Goal: Information Seeking & Learning: Find specific fact

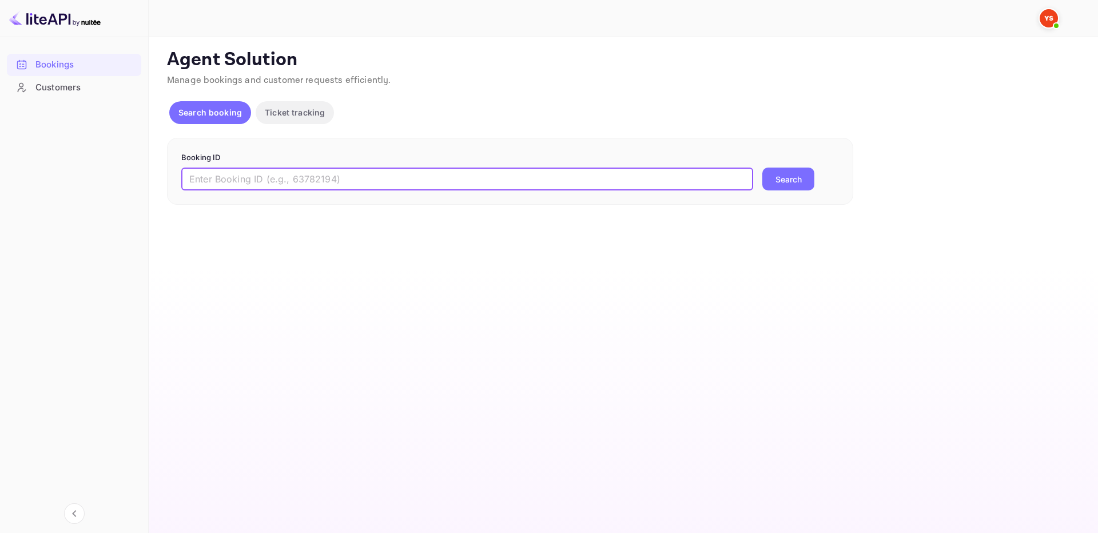
click at [659, 183] on input "text" at bounding box center [467, 179] width 572 height 23
paste input "6933751"
type input "6933751"
click at [776, 179] on button "Search" at bounding box center [788, 179] width 52 height 23
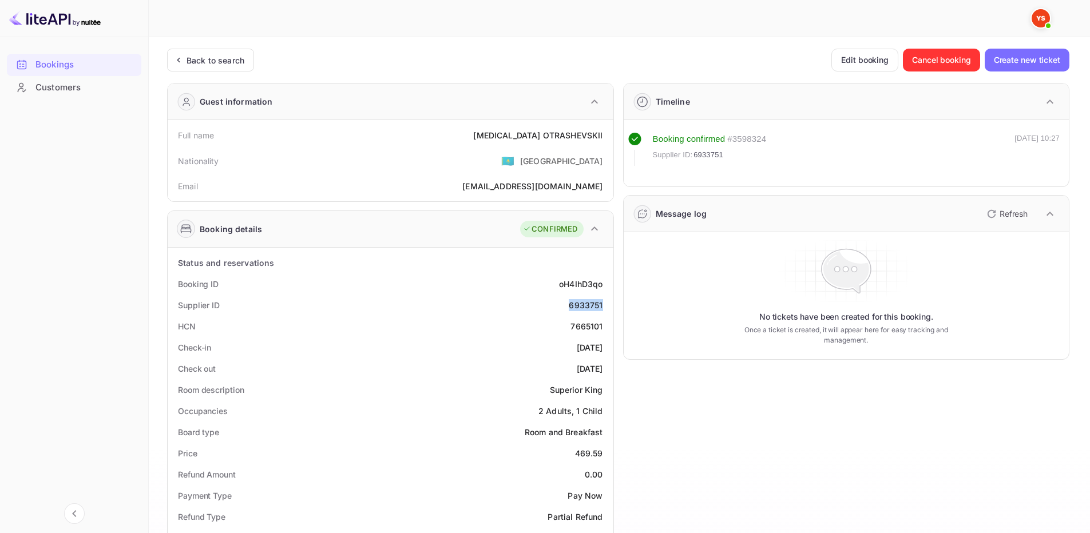
drag, startPoint x: 567, startPoint y: 303, endPoint x: 607, endPoint y: 303, distance: 40.6
click at [607, 303] on div "Supplier ID 6933751" at bounding box center [390, 305] width 436 height 21
copy div "6933751"
drag, startPoint x: 507, startPoint y: 133, endPoint x: 602, endPoint y: 142, distance: 95.3
click at [604, 142] on div "Full name NIKITA OTRASHEVSKII" at bounding box center [390, 135] width 436 height 21
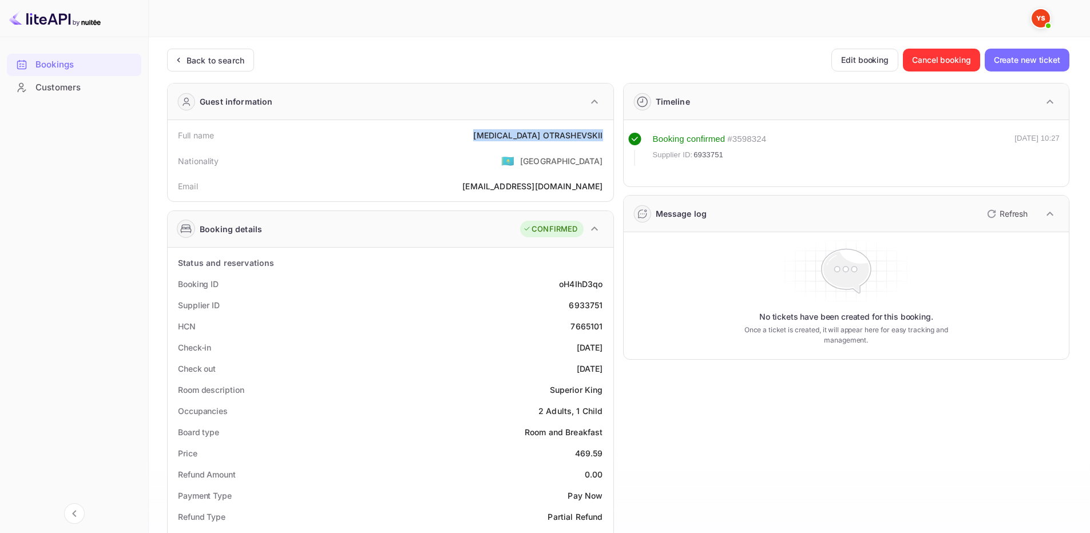
copy div "NIKITA OTRASHEVSKII"
drag, startPoint x: 573, startPoint y: 452, endPoint x: 606, endPoint y: 454, distance: 33.2
click at [606, 454] on div "Price 469.59" at bounding box center [390, 453] width 436 height 21
copy div "469.59"
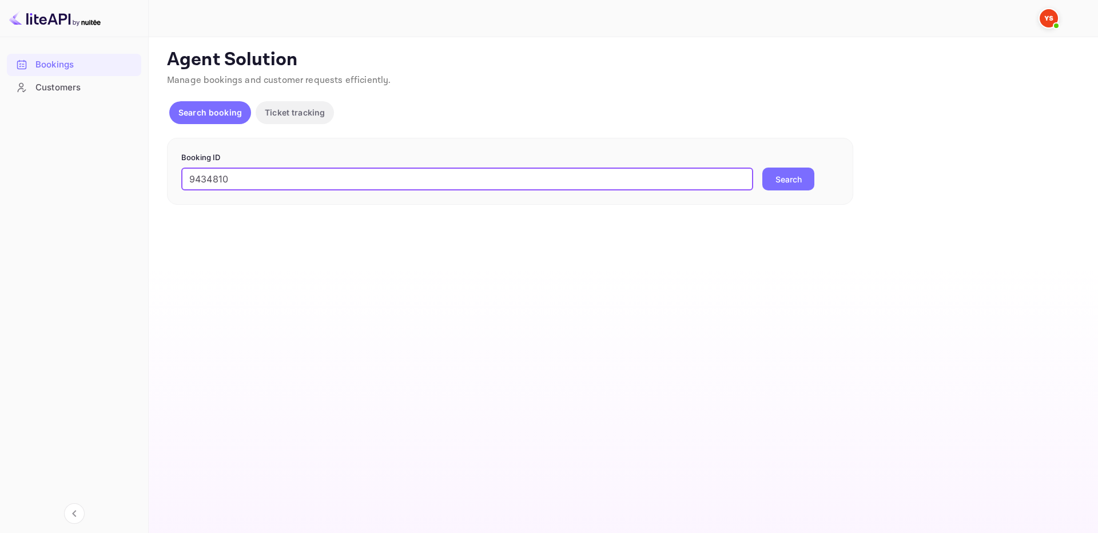
type input "9434810"
click at [792, 174] on button "Search" at bounding box center [788, 179] width 52 height 23
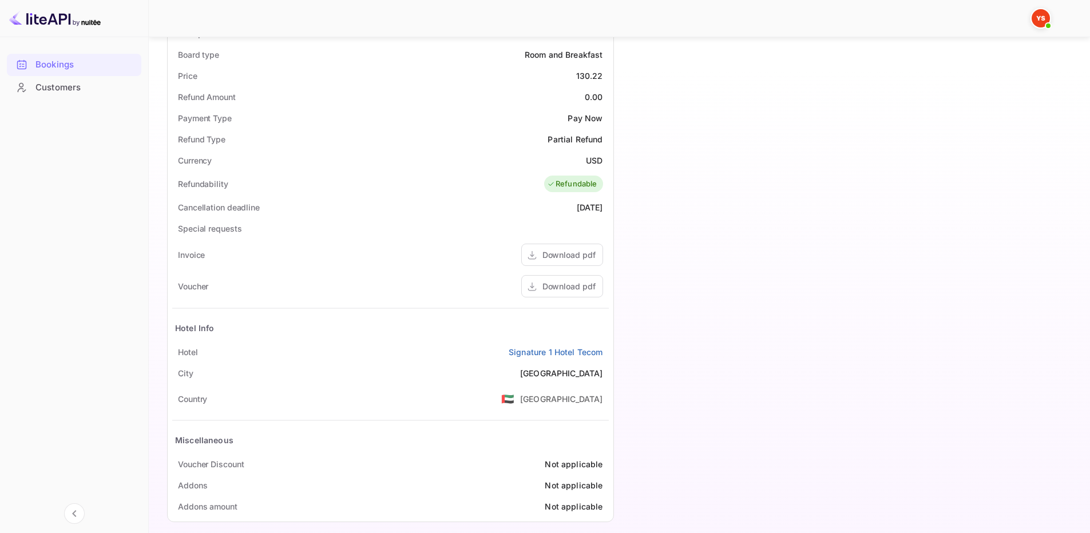
scroll to position [388, 0]
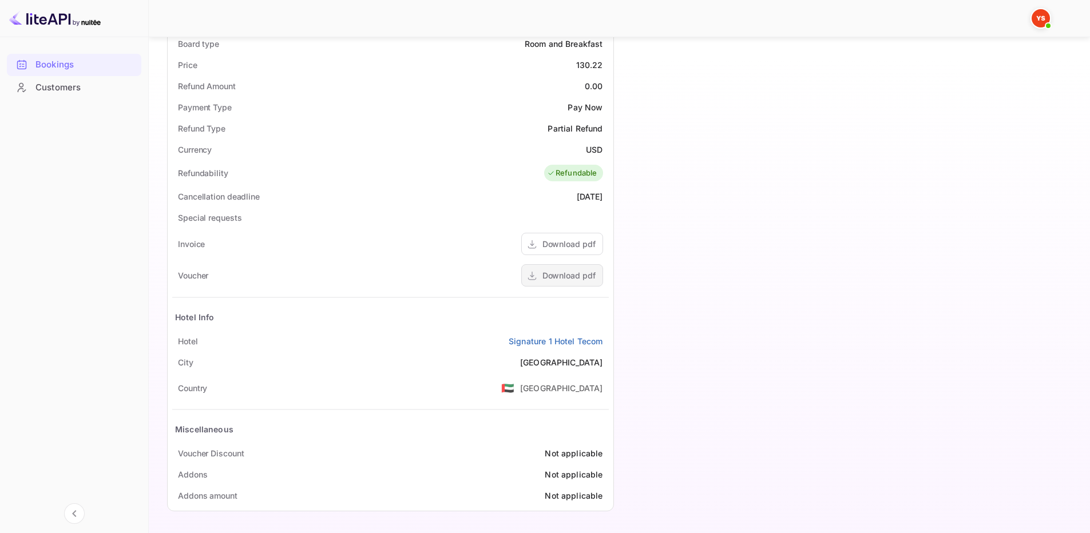
click at [577, 273] on div "Download pdf" at bounding box center [568, 275] width 53 height 12
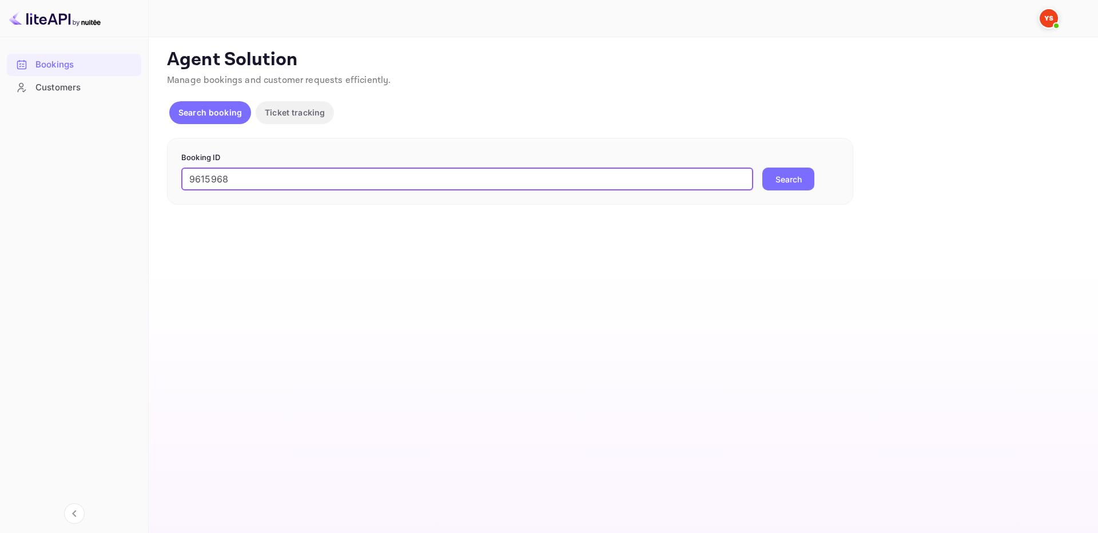
type input "9615968"
click at [784, 172] on button "Search" at bounding box center [788, 179] width 52 height 23
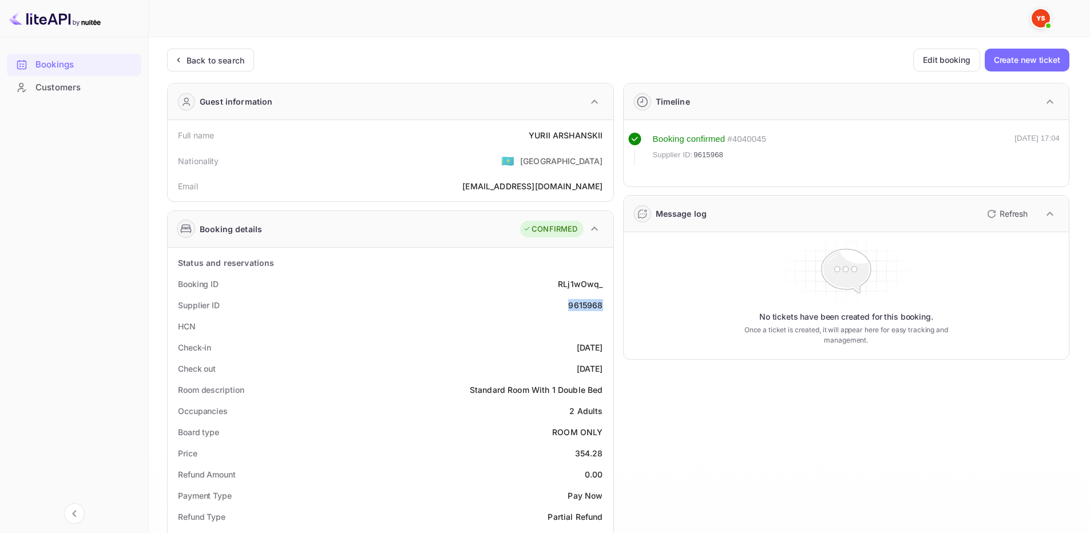
drag, startPoint x: 570, startPoint y: 304, endPoint x: 602, endPoint y: 307, distance: 32.8
click at [602, 307] on div "Supplier ID 9615968" at bounding box center [390, 305] width 436 height 21
copy div "9615968"
drag, startPoint x: 529, startPoint y: 134, endPoint x: 603, endPoint y: 140, distance: 74.6
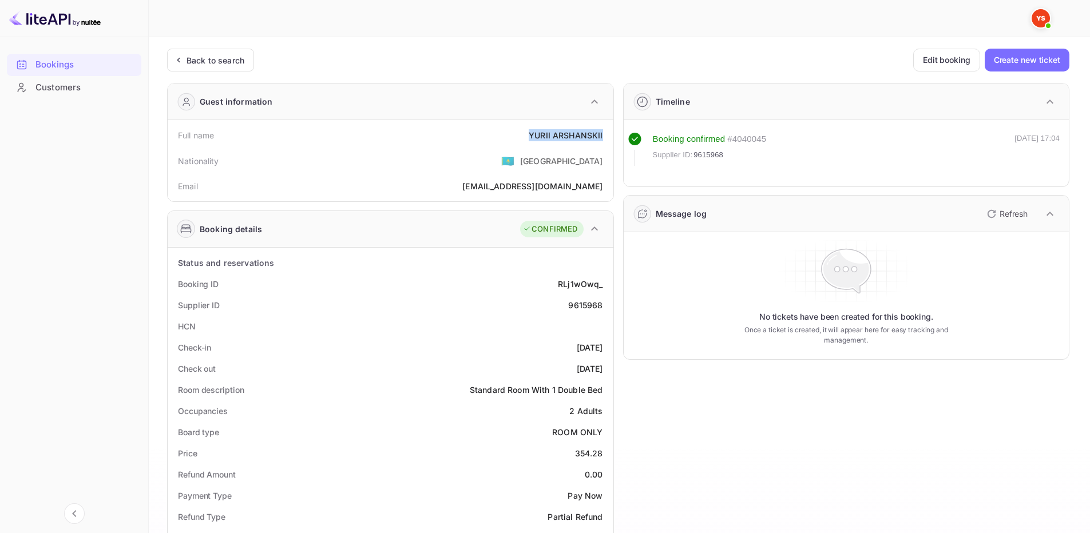
click at [603, 140] on div "Full name YURII ARSHANSKII" at bounding box center [390, 135] width 436 height 21
copy div "YURII ARSHANSKII"
drag, startPoint x: 575, startPoint y: 455, endPoint x: 605, endPoint y: 451, distance: 30.6
click at [605, 451] on div "Price 354.28" at bounding box center [390, 453] width 436 height 21
copy div "354.28"
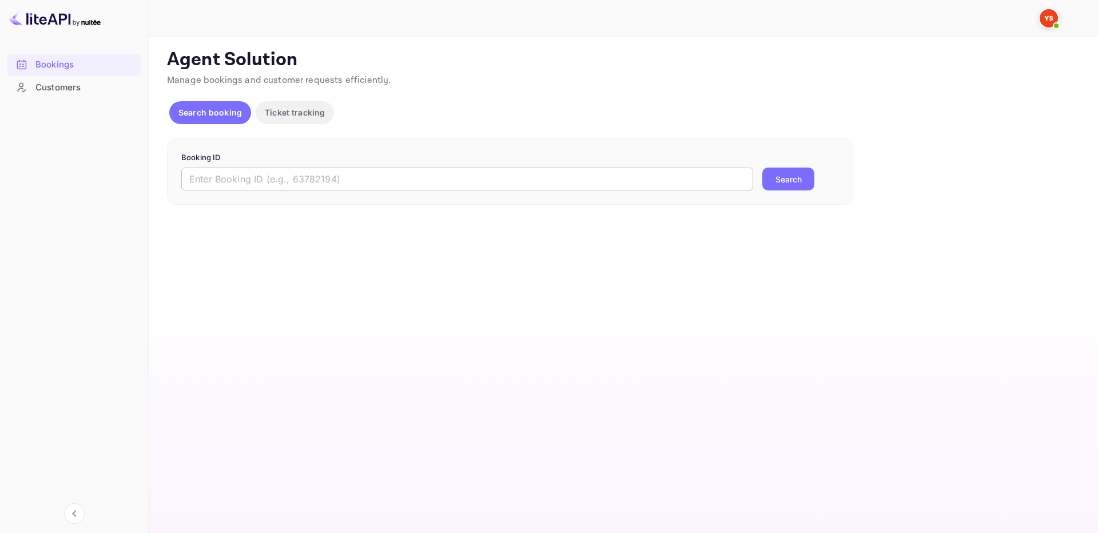
click at [263, 182] on input "text" at bounding box center [467, 179] width 572 height 23
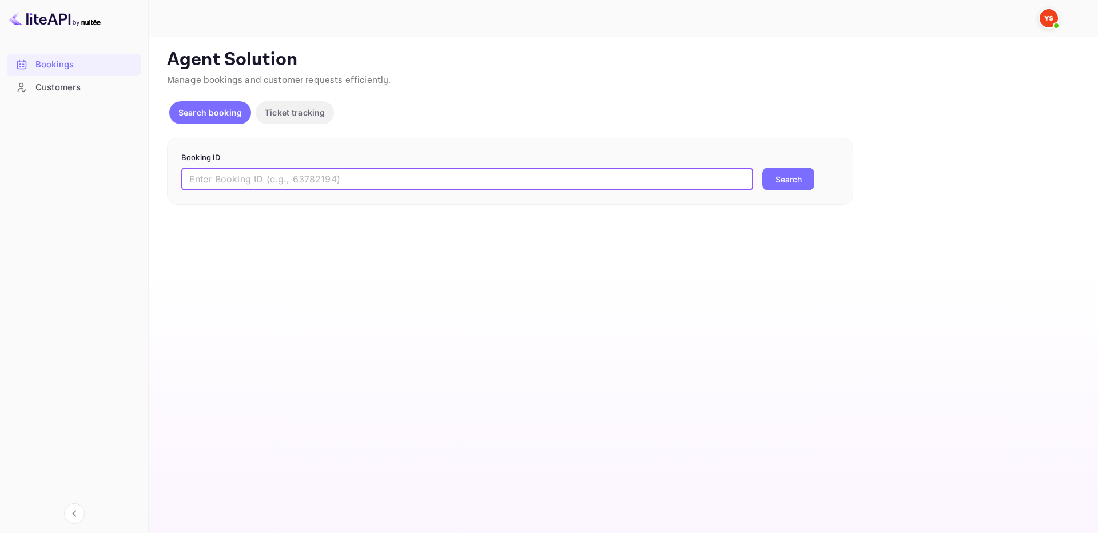
paste input "9625129"
type input "9625129"
click at [763, 184] on button "Search" at bounding box center [788, 179] width 52 height 23
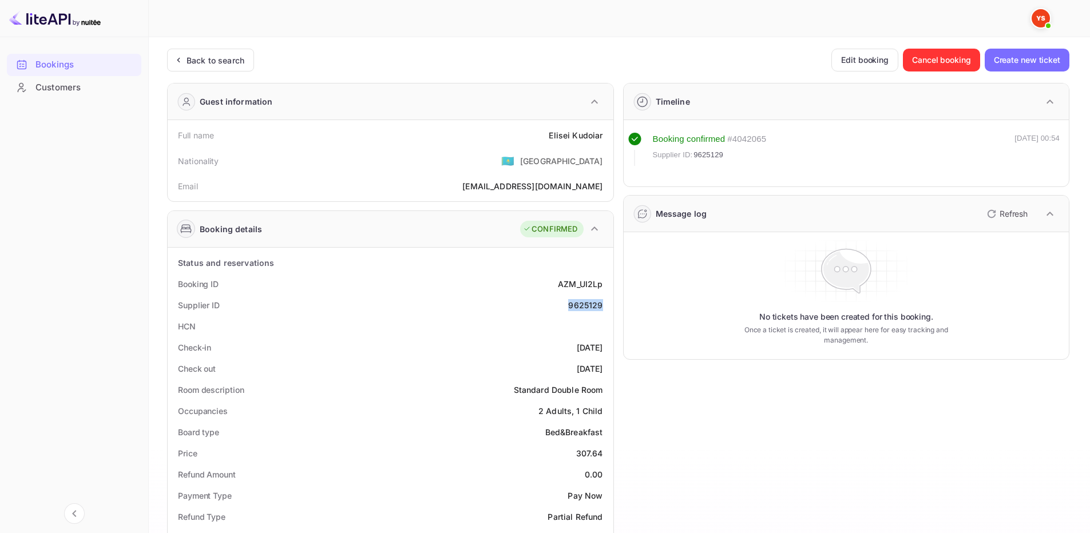
drag, startPoint x: 566, startPoint y: 307, endPoint x: 601, endPoint y: 306, distance: 34.9
click at [603, 306] on div "Supplier ID 9625129" at bounding box center [390, 305] width 436 height 21
copy div "9625129"
drag, startPoint x: 547, startPoint y: 132, endPoint x: 606, endPoint y: 136, distance: 59.6
click at [606, 136] on div "Full name Elisei Kudoiar" at bounding box center [390, 135] width 436 height 21
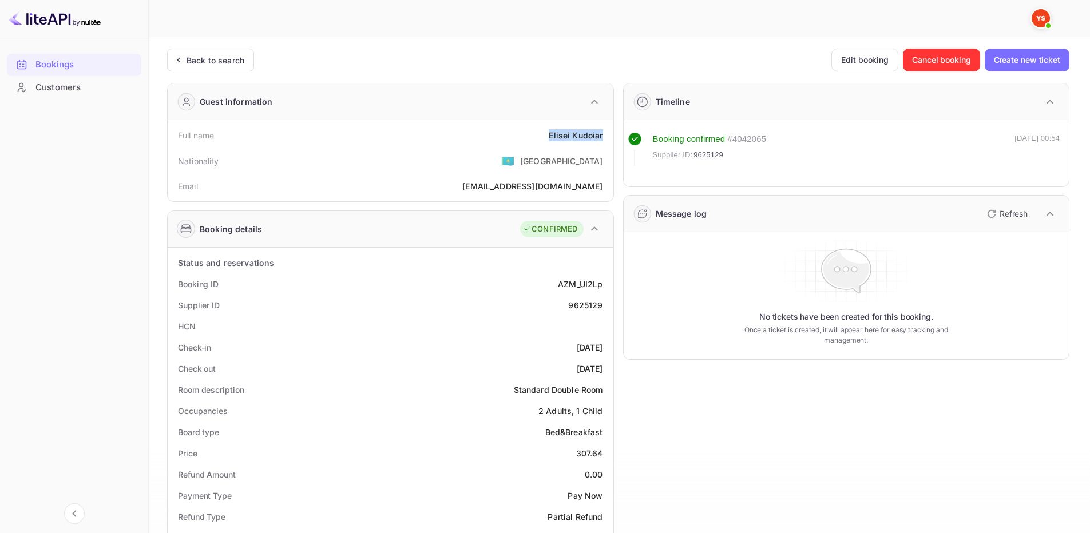
copy div "Elisei Kudoiar"
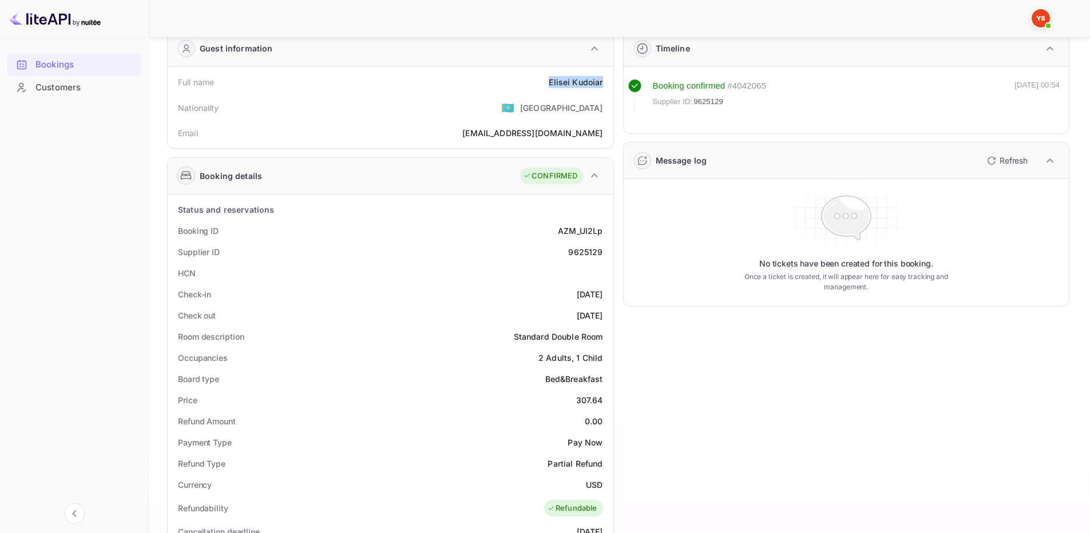
scroll to position [57, 0]
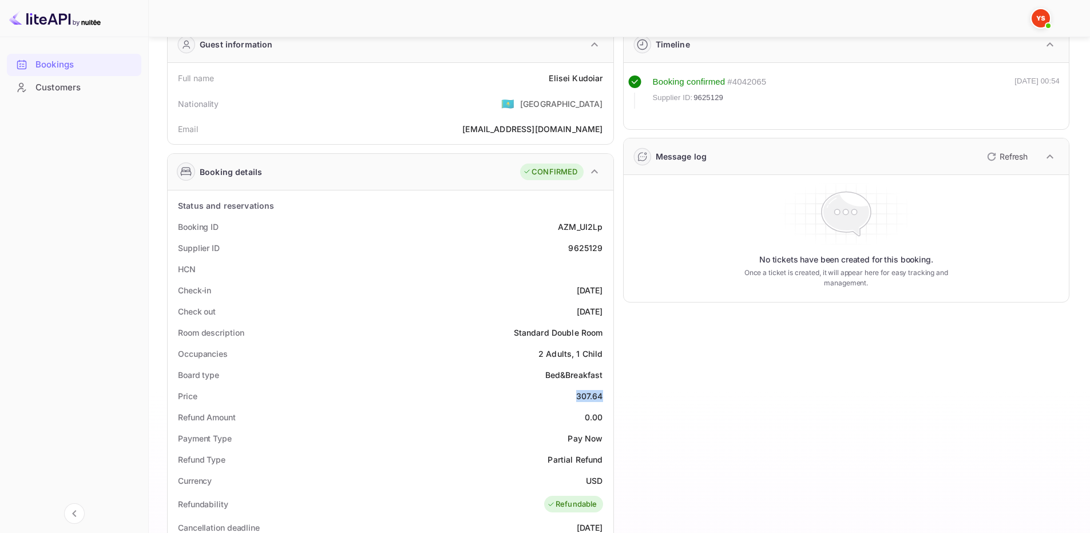
drag, startPoint x: 574, startPoint y: 395, endPoint x: 606, endPoint y: 394, distance: 32.6
click at [606, 394] on div "Price 307.64" at bounding box center [390, 396] width 436 height 21
copy div "307.64"
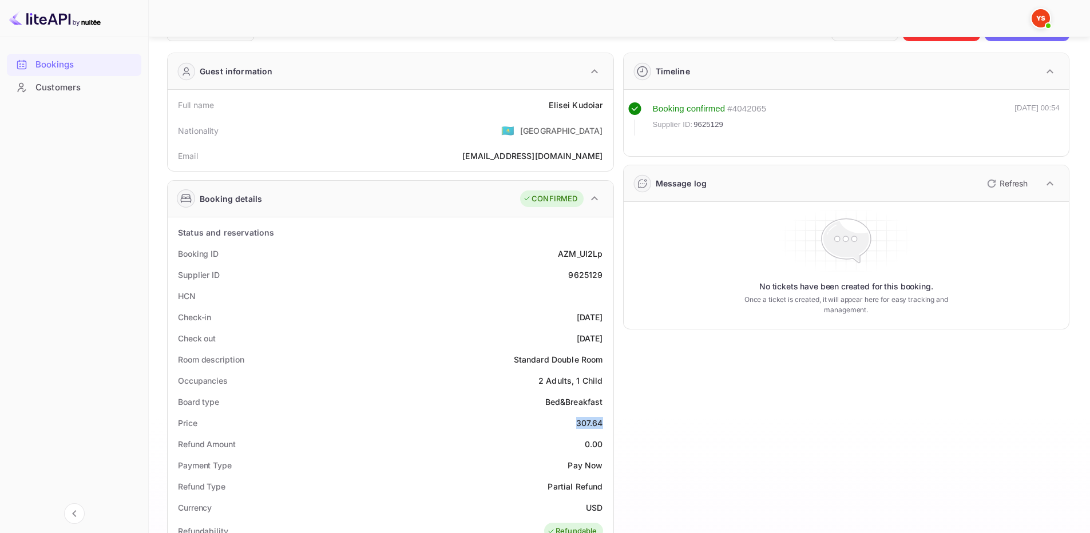
scroll to position [0, 0]
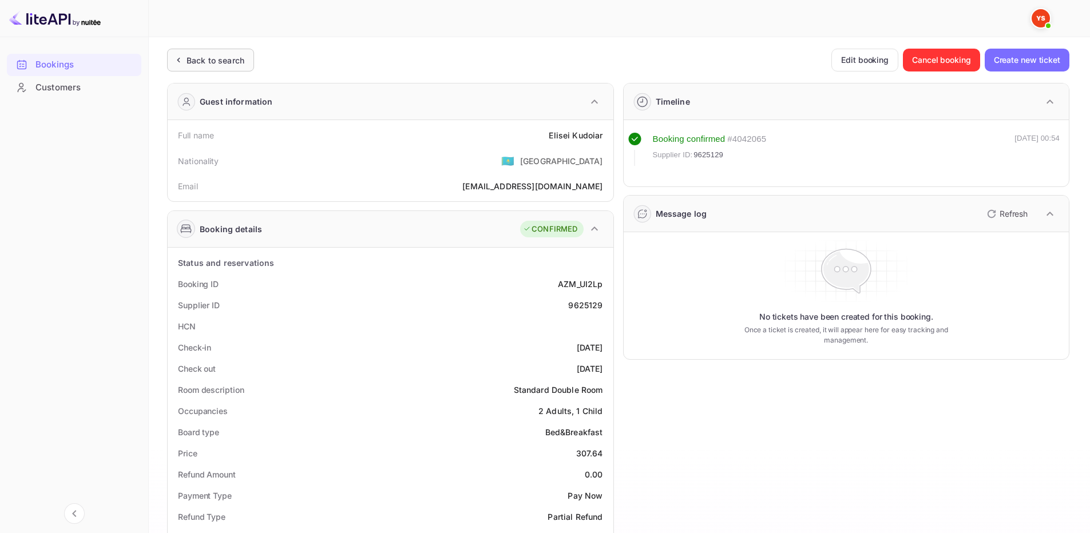
click at [192, 57] on div "Back to search" at bounding box center [215, 60] width 58 height 12
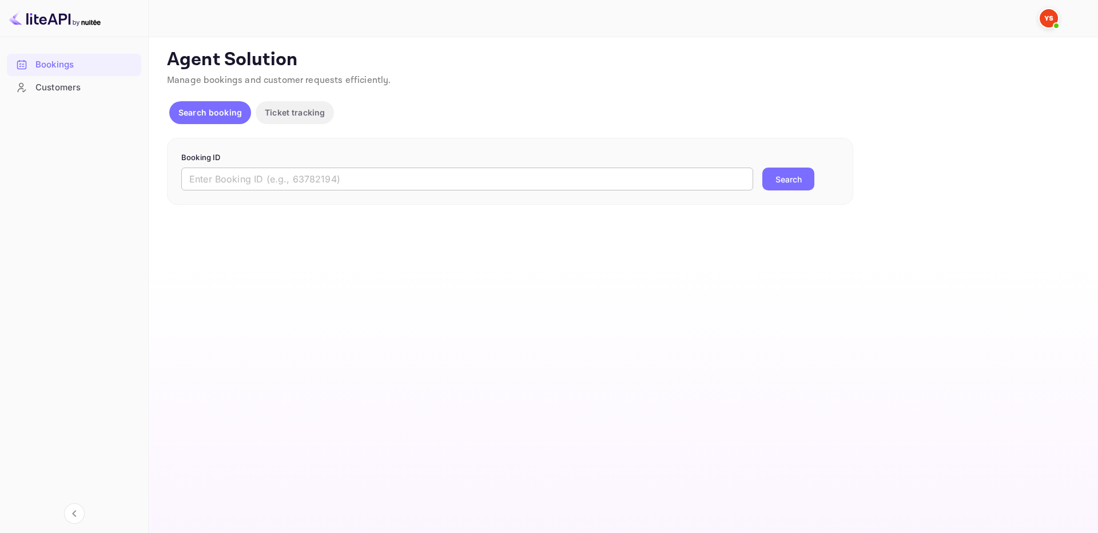
drag, startPoint x: 598, startPoint y: 180, endPoint x: 669, endPoint y: 186, distance: 71.7
click at [598, 180] on input "text" at bounding box center [467, 179] width 572 height 23
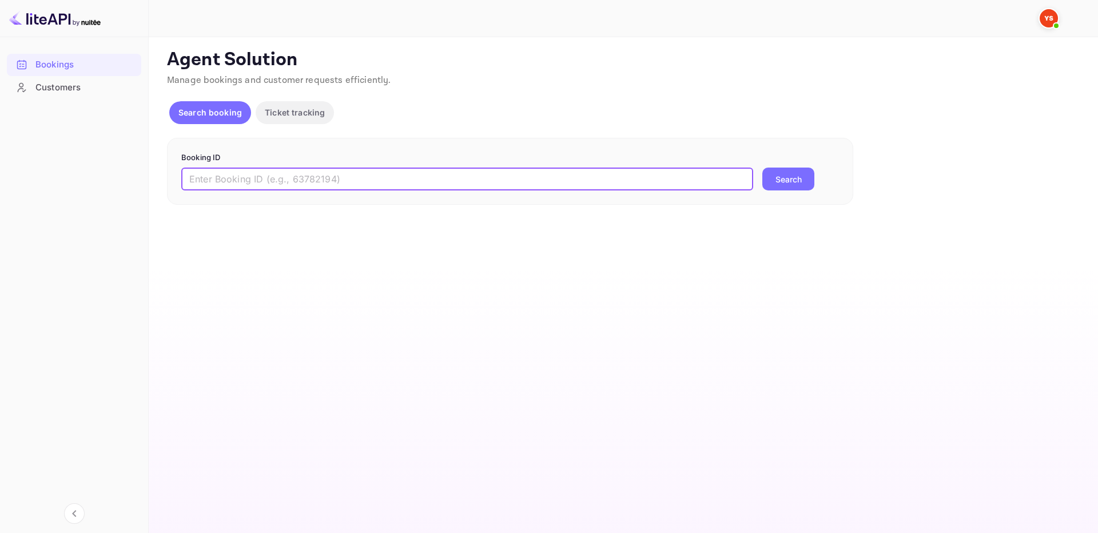
paste input "9621159"
type input "9621159"
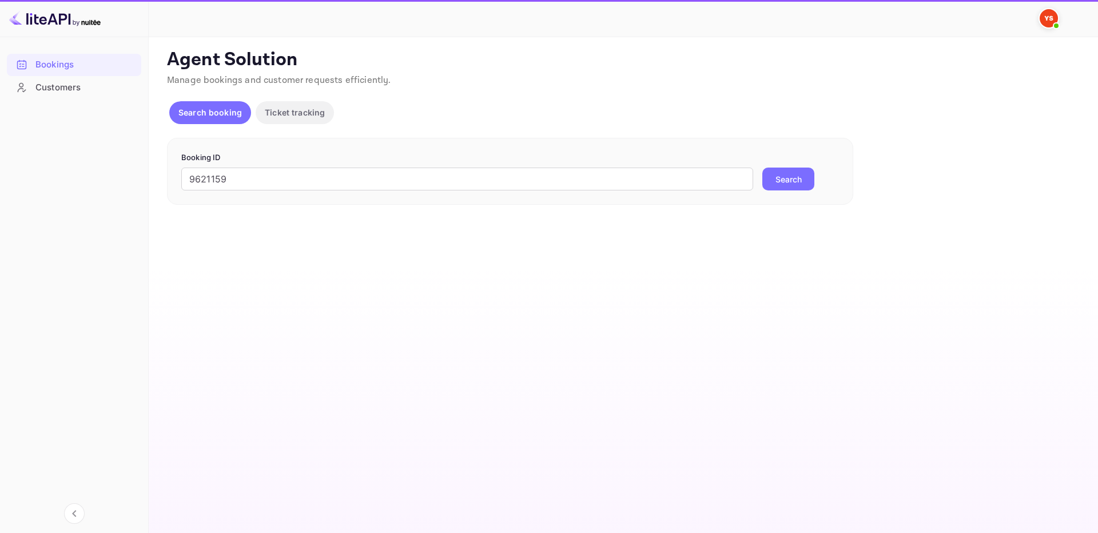
click at [822, 186] on div "9621159 ​ Search" at bounding box center [510, 179] width 658 height 23
click at [790, 179] on button "Search" at bounding box center [788, 179] width 52 height 23
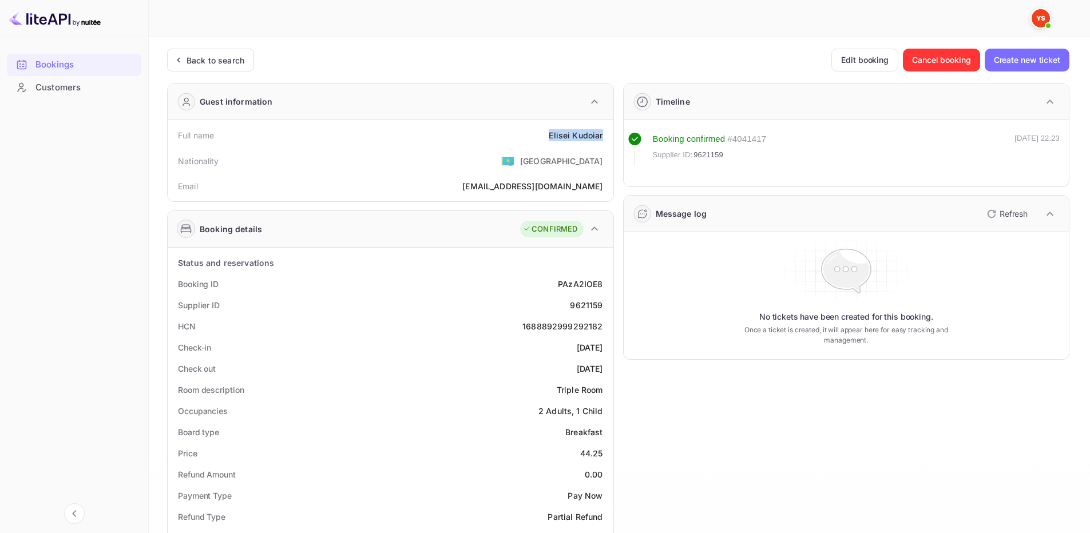
drag, startPoint x: 562, startPoint y: 133, endPoint x: 602, endPoint y: 140, distance: 40.7
click at [602, 140] on div "Full name Elisei Kudoiar" at bounding box center [390, 135] width 436 height 21
copy div "Elisei Kudoiar"
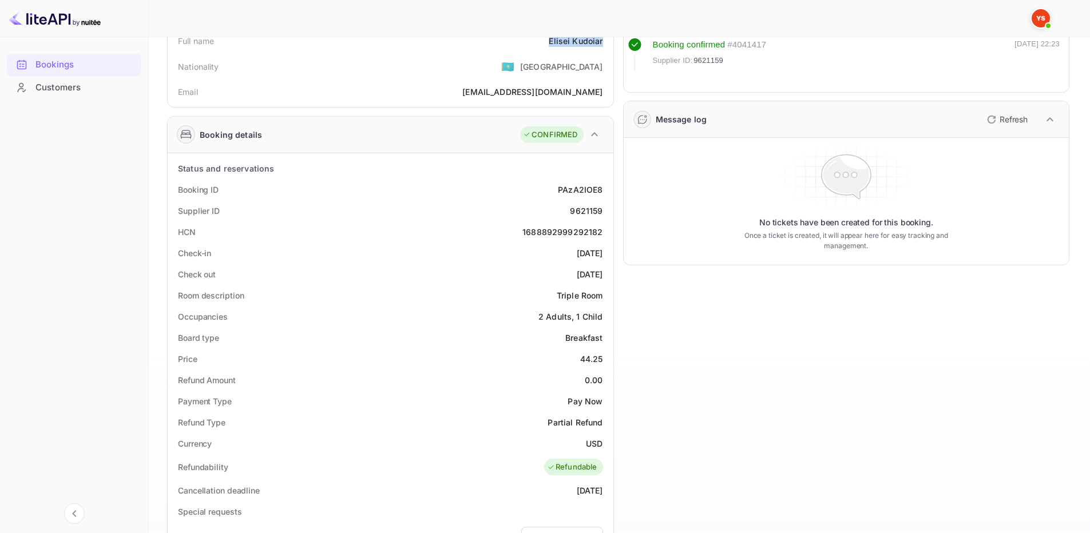
scroll to position [114, 0]
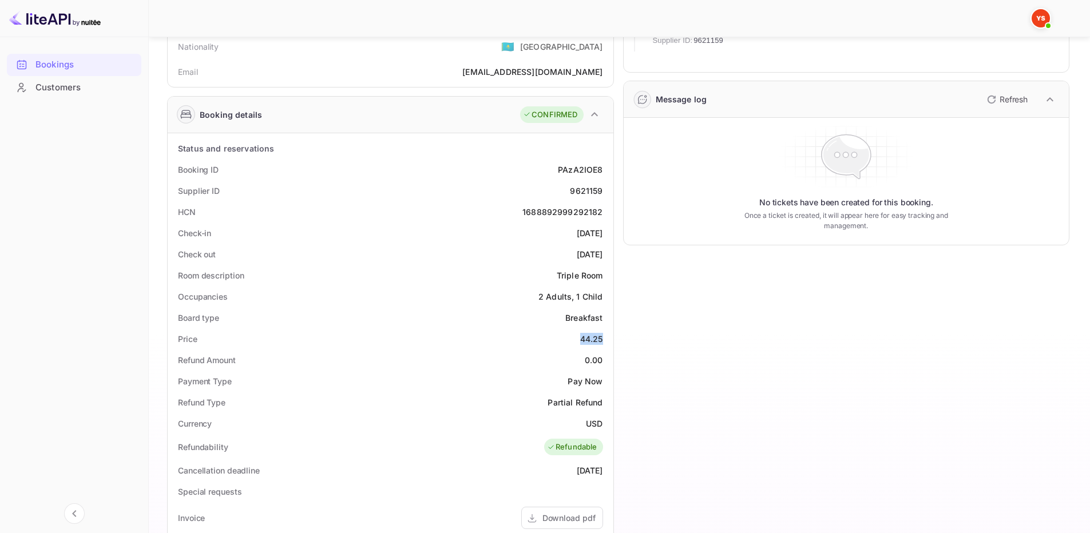
drag, startPoint x: 580, startPoint y: 333, endPoint x: 601, endPoint y: 336, distance: 21.3
click at [601, 336] on div "44.25" at bounding box center [591, 339] width 23 height 12
copy div "44.25"
